Goal: Feedback & Contribution: Leave review/rating

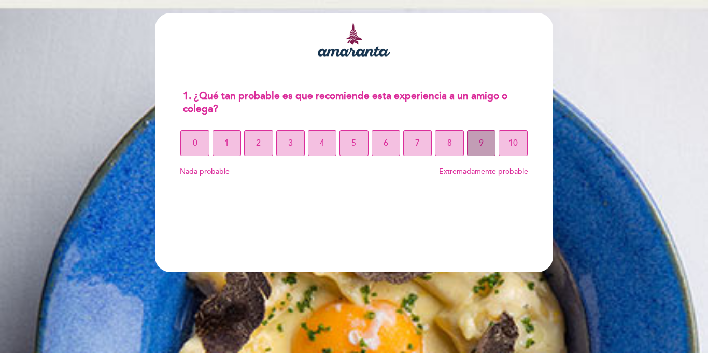
click at [482, 149] on span "9" at bounding box center [481, 143] width 5 height 29
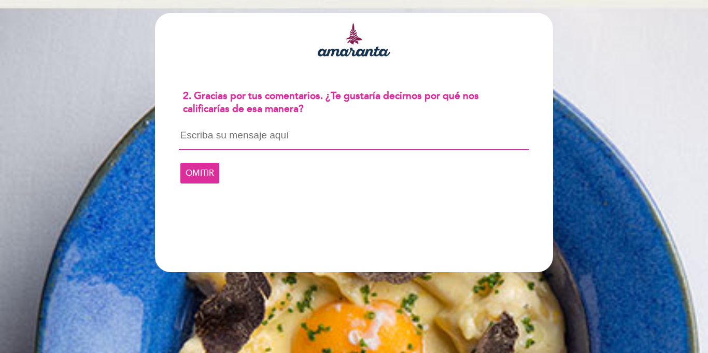
click at [193, 141] on textarea at bounding box center [354, 140] width 350 height 20
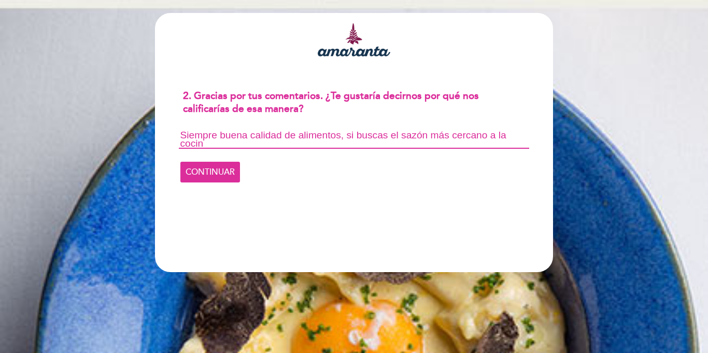
scroll to position [1, 0]
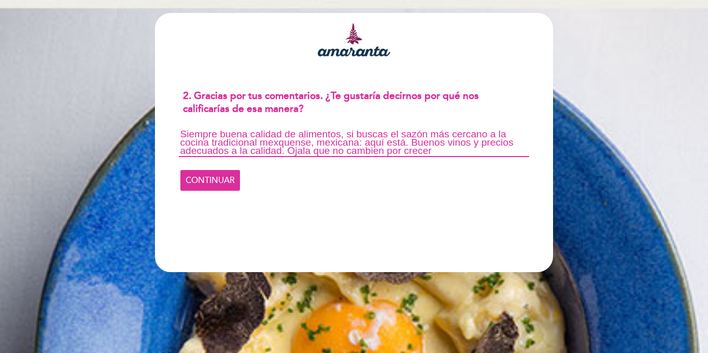
click at [386, 151] on textarea "Siempre buena calidad de alimentos, si buscas el sazón más cercano a la cocina …" at bounding box center [354, 143] width 350 height 27
type textarea "Siempre buena calidad de alimentos, si buscas el sazón más cercano a la cocina …"
click at [209, 184] on span "CONTINUAR" at bounding box center [210, 180] width 49 height 29
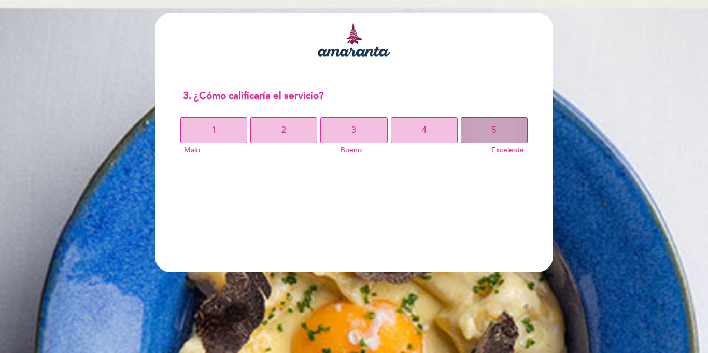
click at [479, 133] on button "5" at bounding box center [494, 130] width 67 height 26
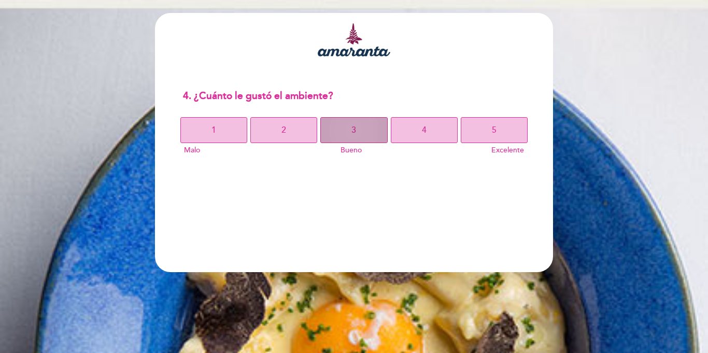
click at [376, 133] on button "3" at bounding box center [353, 130] width 67 height 26
click at [459, 136] on div "1 2 3 4 5" at bounding box center [354, 130] width 350 height 26
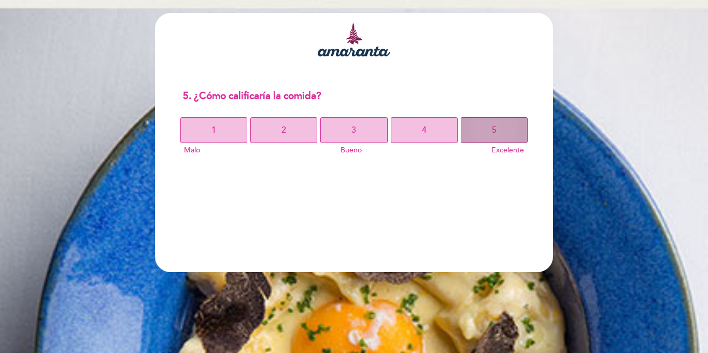
click at [471, 134] on button "5" at bounding box center [494, 130] width 67 height 26
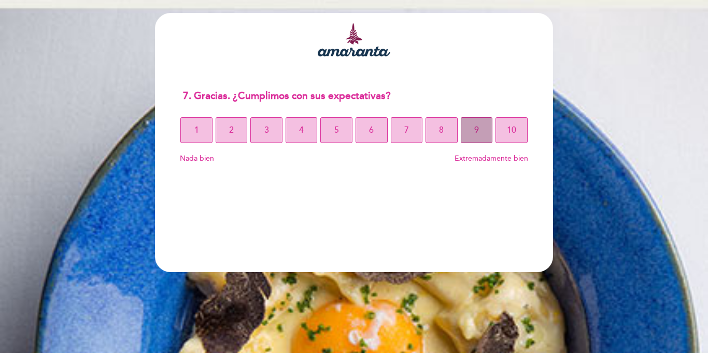
click at [483, 139] on button "9" at bounding box center [477, 130] width 32 height 26
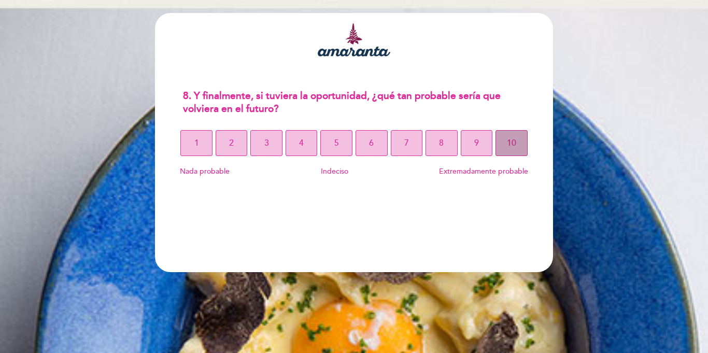
click at [504, 138] on button "10" at bounding box center [512, 143] width 32 height 26
select select "es"
